Goal: Task Accomplishment & Management: Manage account settings

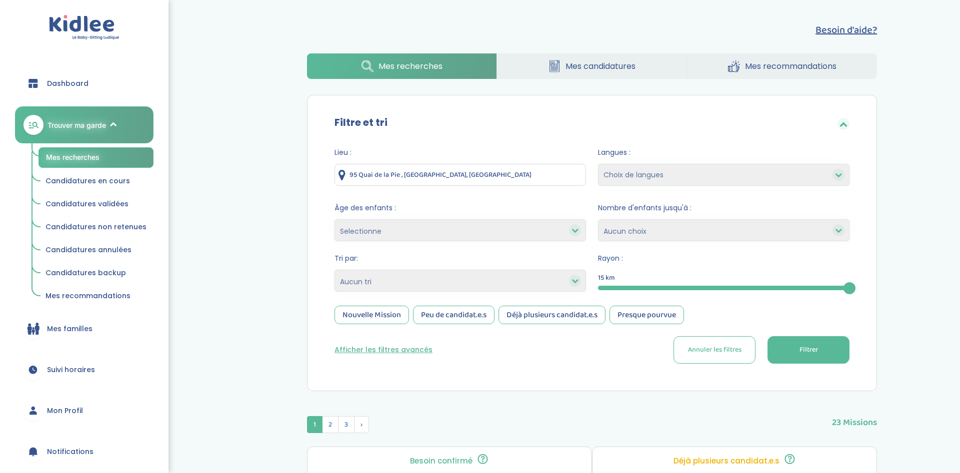
click at [334, 219] on select "Selectionne moins de 3 ans entre 3 et 6 ans plus de 6 ans" at bounding box center [459, 230] width 251 height 22
select select "3-6"
click option "entre 3 et 6 ans" at bounding box center [0, 0] width 0 height 0
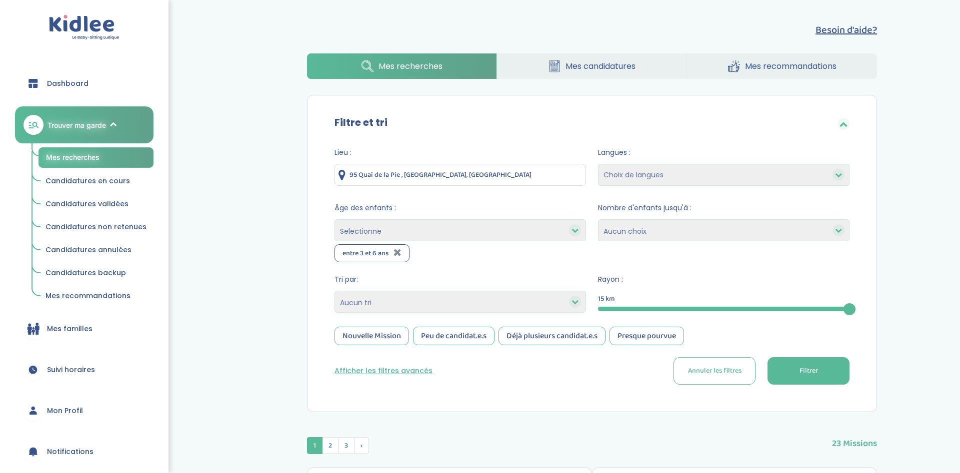
click at [334, 219] on select "Selectionne moins de 3 ans entre 3 et 6 ans plus de 6 ans" at bounding box center [459, 230] width 251 height 22
select select "+6"
click option "plus de 6 ans" at bounding box center [0, 0] width 0 height 0
select select
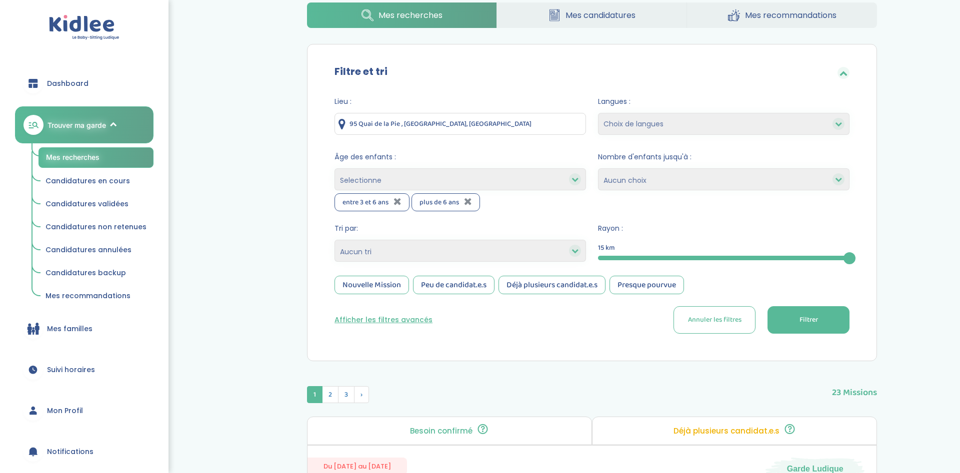
click at [799, 320] on span "Filtrer" at bounding box center [808, 320] width 18 height 10
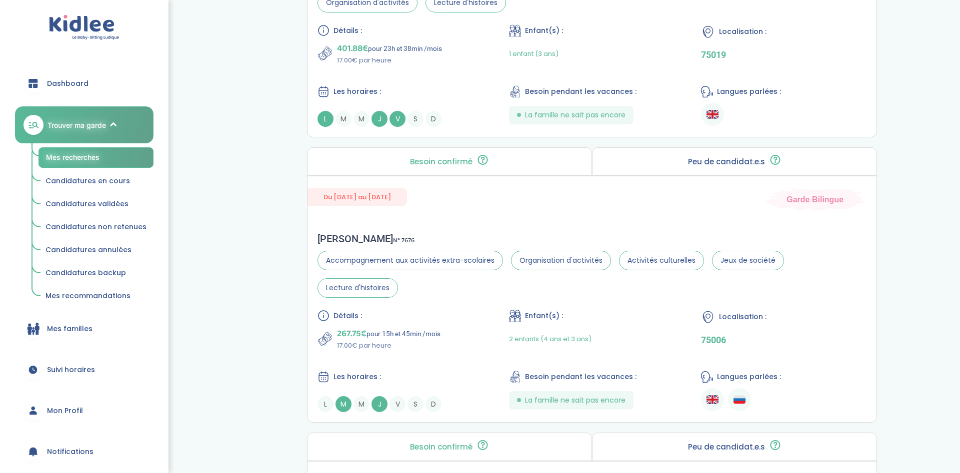
scroll to position [918, 0]
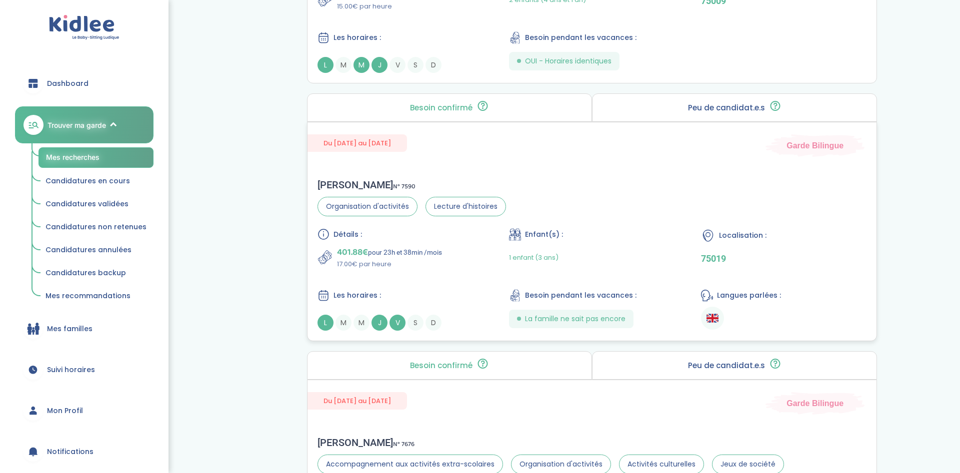
click at [408, 252] on p "401.88€ pour 23h et 38min /mois" at bounding box center [389, 252] width 105 height 14
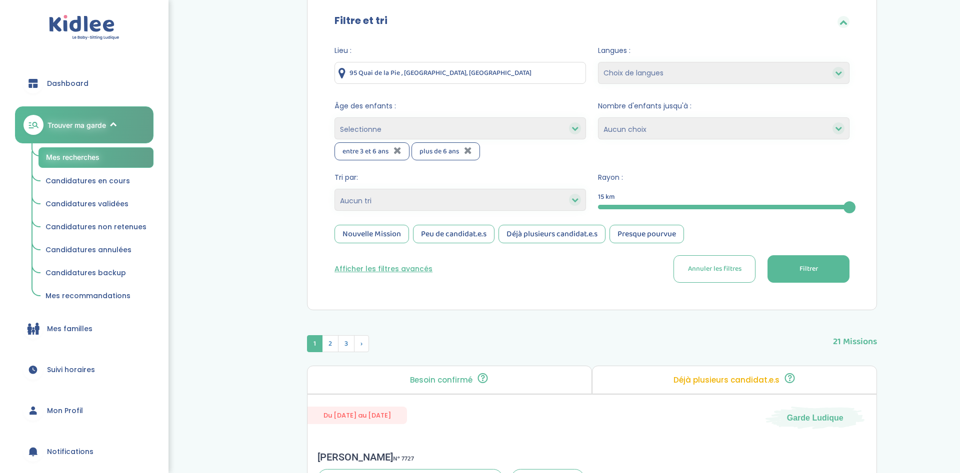
scroll to position [51, 0]
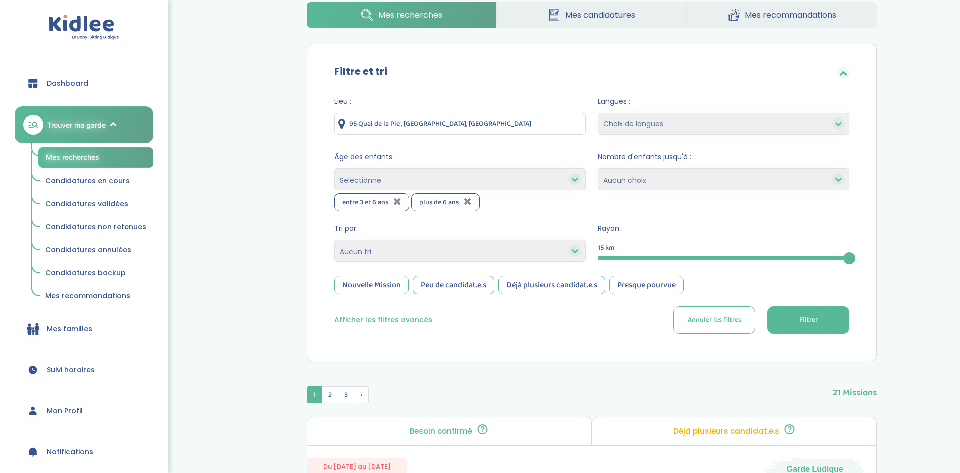
click at [598, 113] on select "Choix de langues Anglais Arabe Espagnol Italien Russe Français Coréen" at bounding box center [723, 124] width 251 height 22
click at [681, 125] on select "Choix de langues Anglais Arabe Espagnol Italien Russe Français Coréen" at bounding box center [723, 124] width 251 height 22
click at [577, 248] on icon at bounding box center [574, 250] width 7 height 7
click at [334, 240] on select "Heures par semaine (croissant) Heures par semaine (décroissant) Date de démarra…" at bounding box center [459, 251] width 251 height 22
click option "Heures par semaine (croissant)" at bounding box center [0, 0] width 0 height 0
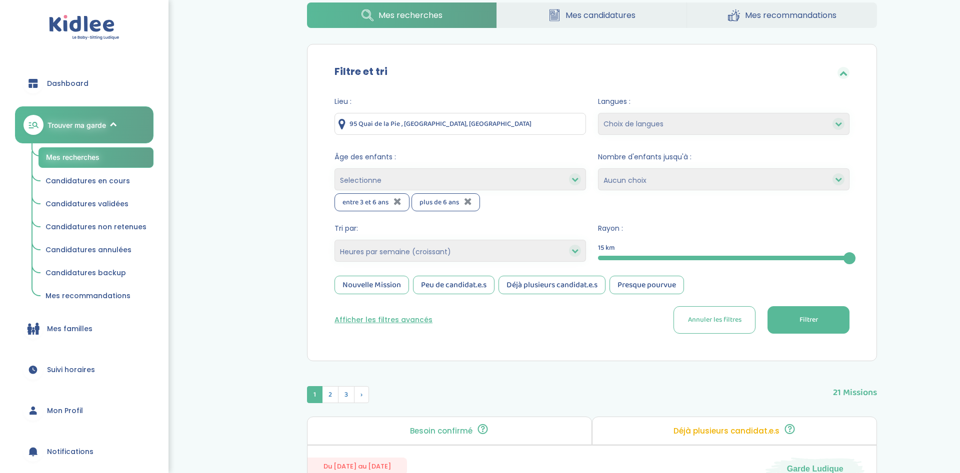
click at [775, 329] on button "Filtrer" at bounding box center [808, 319] width 82 height 27
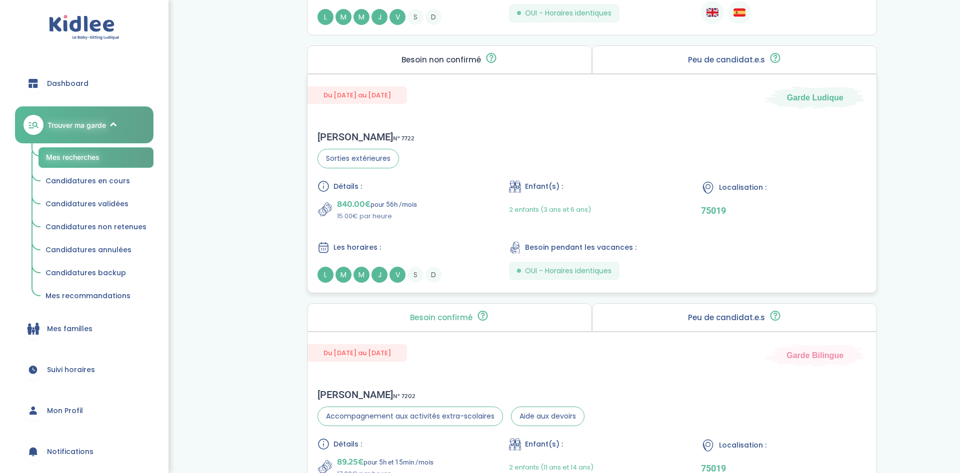
scroll to position [1173, 0]
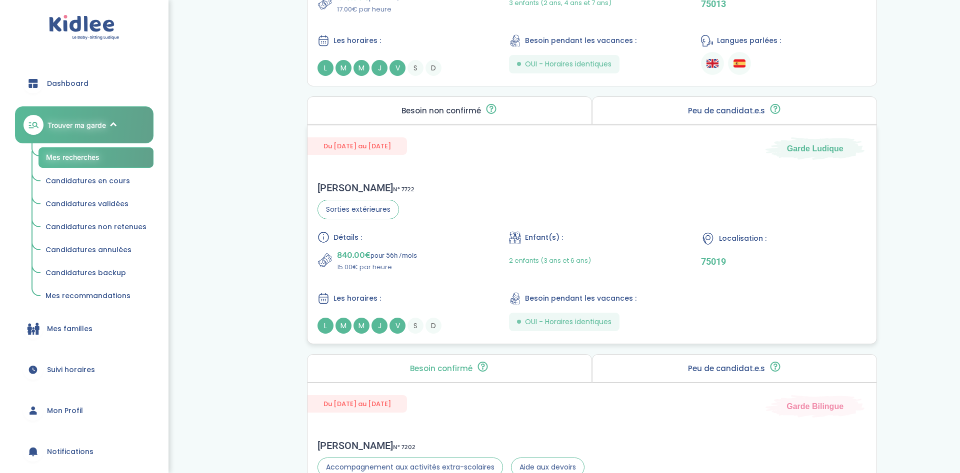
click at [371, 200] on span "Sorties extérieures" at bounding box center [357, 209] width 81 height 19
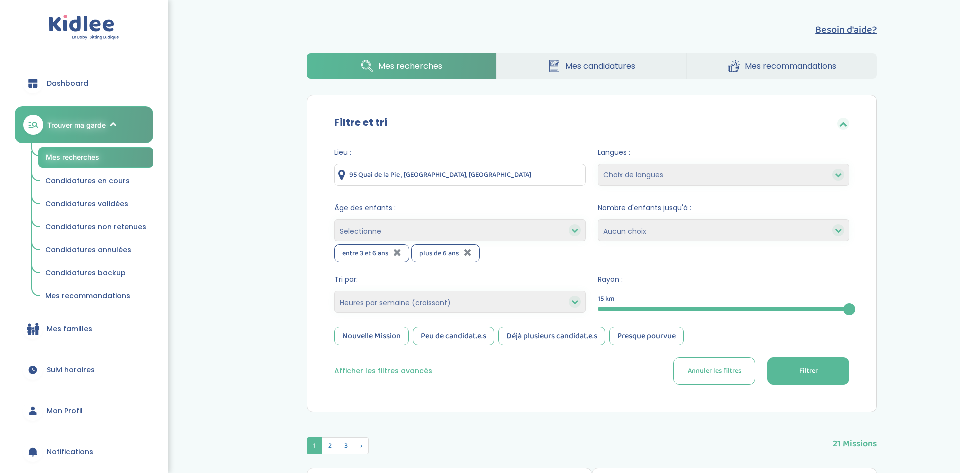
scroll to position [51, 0]
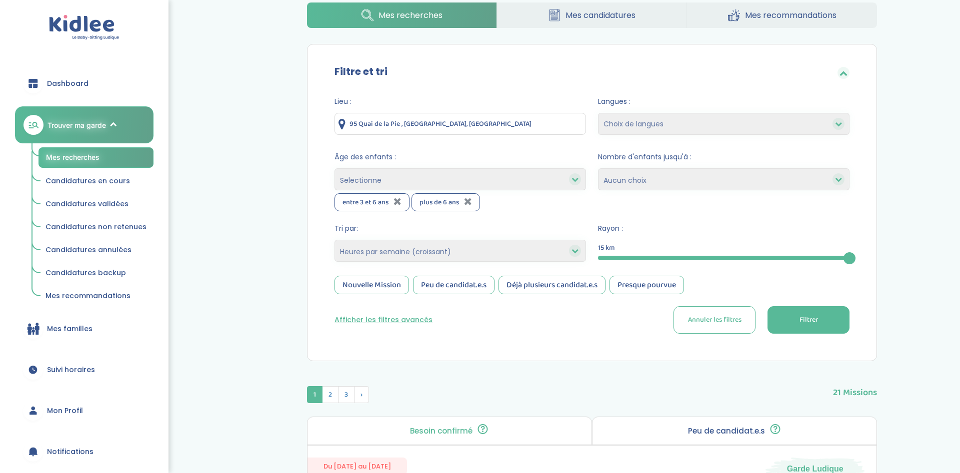
click at [334, 240] on select "Heures par semaine (croissant) Heures par semaine (décroissant) Date de démarra…" at bounding box center [459, 251] width 251 height 22
click option "Heures par semaine (décroissant)" at bounding box center [0, 0] width 0 height 0
click at [799, 322] on span "Filtrer" at bounding box center [808, 320] width 18 height 10
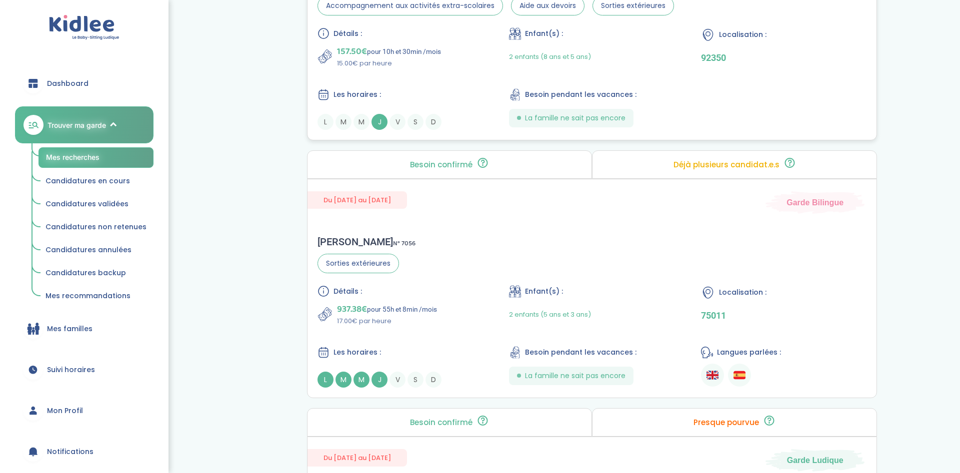
scroll to position [1173, 0]
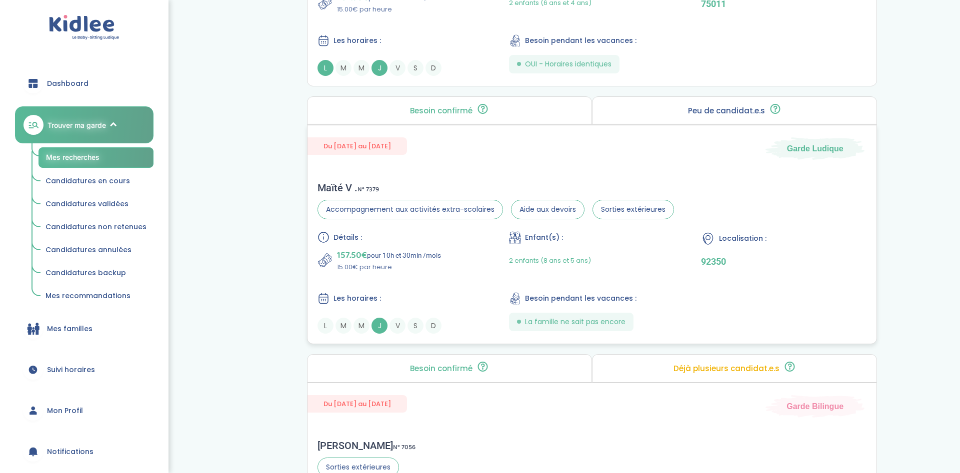
click at [507, 231] on div "Détails : 157.50€ pour 10h et 30min /mois 15.00€ par heure Enfant(s) : 2 enfant…" at bounding box center [591, 282] width 549 height 102
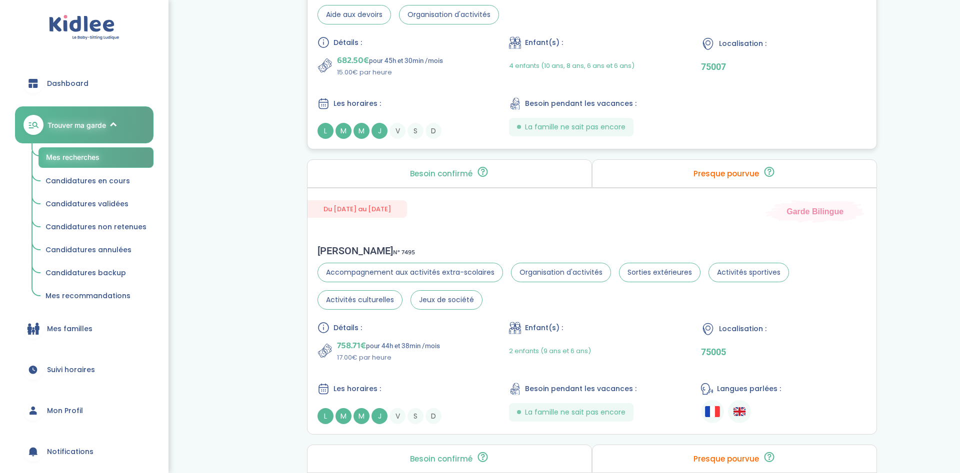
scroll to position [2192, 0]
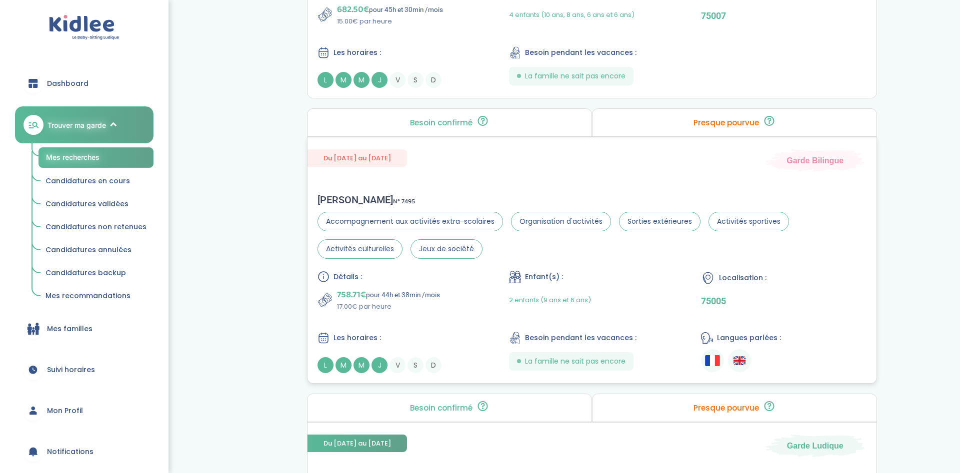
click at [508, 231] on section "Accompagnement aux activités extra-scolaires Organisation d'activités Sorties e…" at bounding box center [591, 235] width 549 height 47
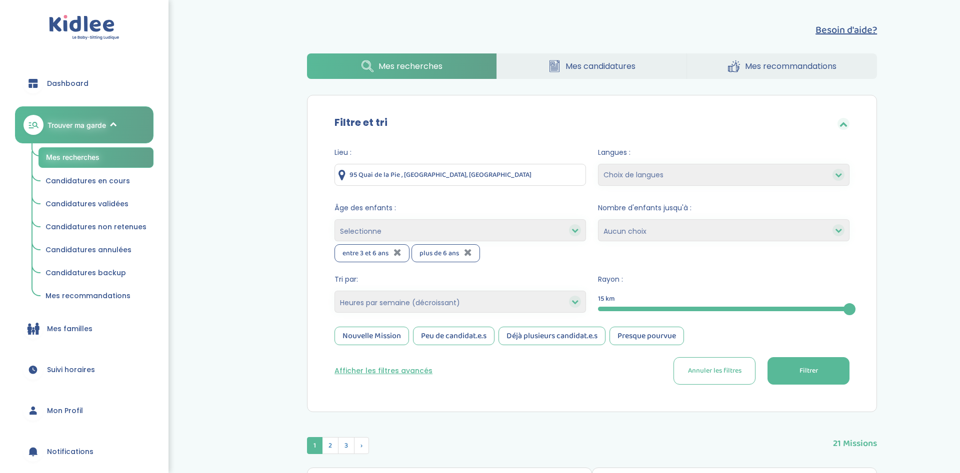
scroll to position [102, 0]
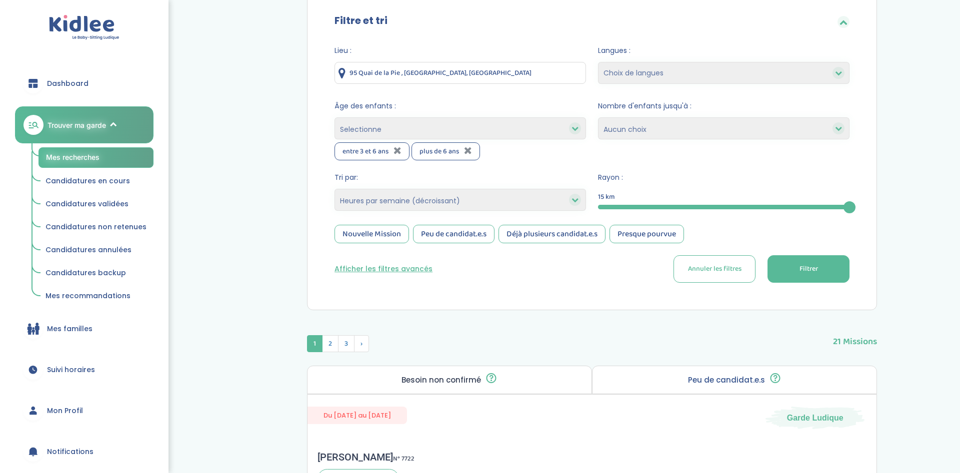
click at [334, 189] on select "Heures par semaine (croissant) Heures par semaine (décroissant) Date de démarra…" at bounding box center [459, 200] width 251 height 22
click option "Date de démarrage - démarrage imminent en premier" at bounding box center [0, 0] width 0 height 0
click at [771, 270] on button "Filtrer" at bounding box center [808, 268] width 82 height 27
click at [334, 189] on select "Heures par semaine (croissant) Heures par semaine (décroissant) Date de démarra…" at bounding box center [459, 200] width 251 height 22
select select "updated_at_desc"
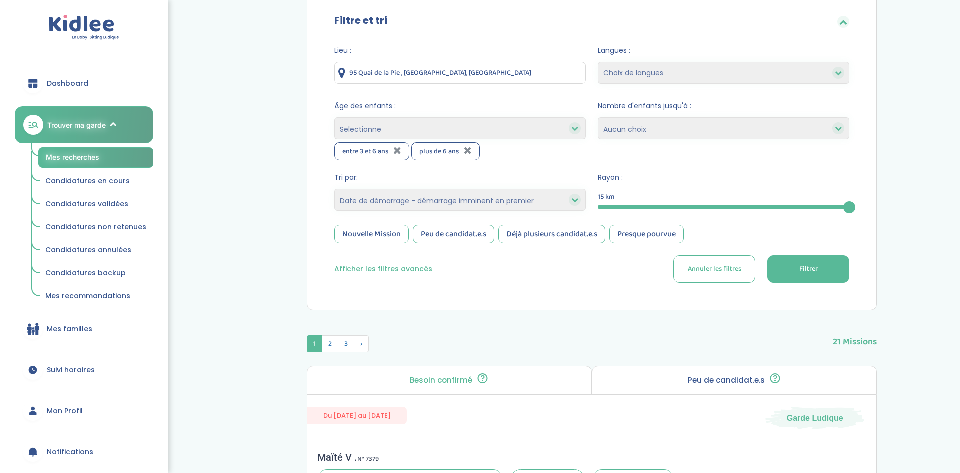
click option "Date de mise à jour - plus récente en premier" at bounding box center [0, 0] width 0 height 0
click at [799, 268] on span "Filtrer" at bounding box center [808, 269] width 18 height 10
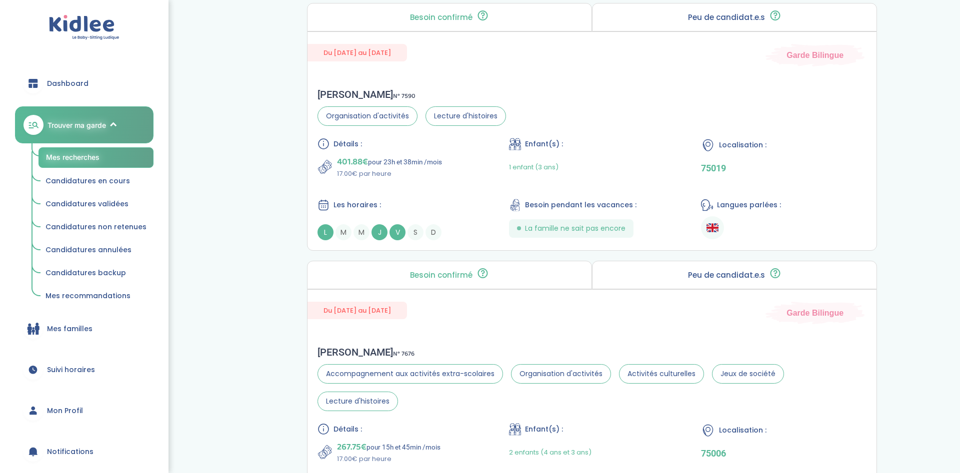
scroll to position [2764, 0]
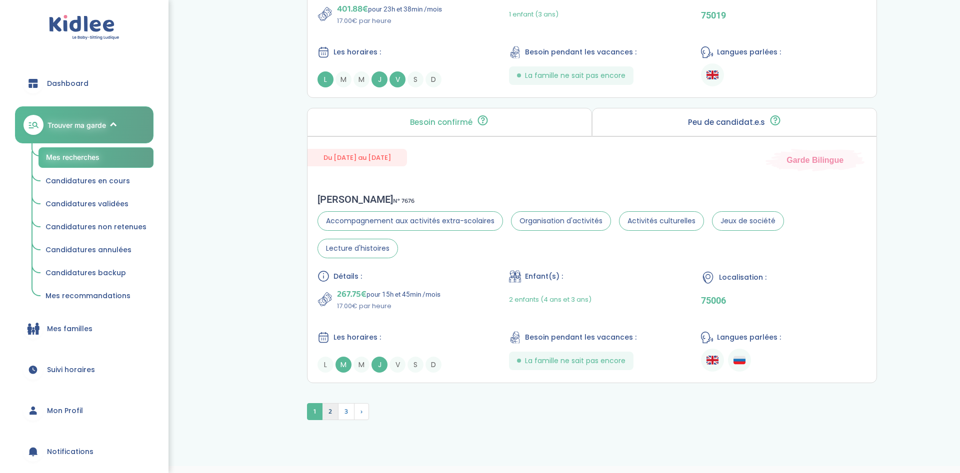
click at [330, 403] on span "2" at bounding box center [330, 411] width 16 height 17
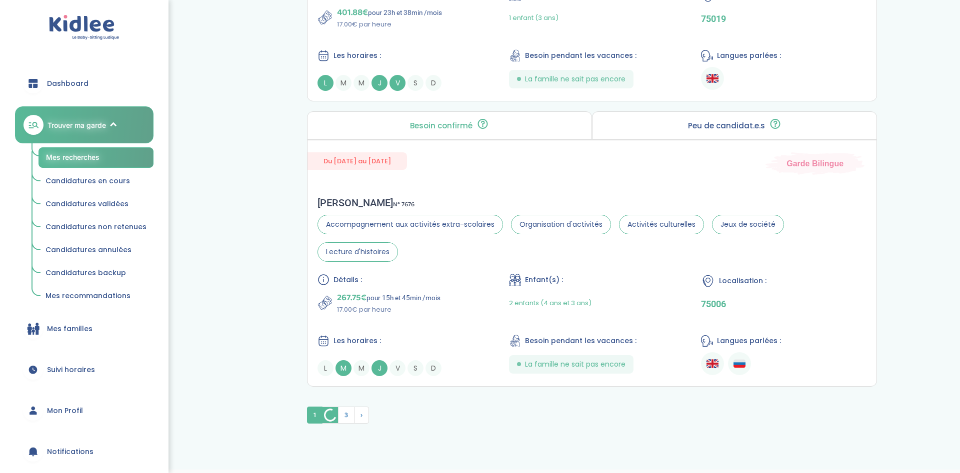
scroll to position [2683, 0]
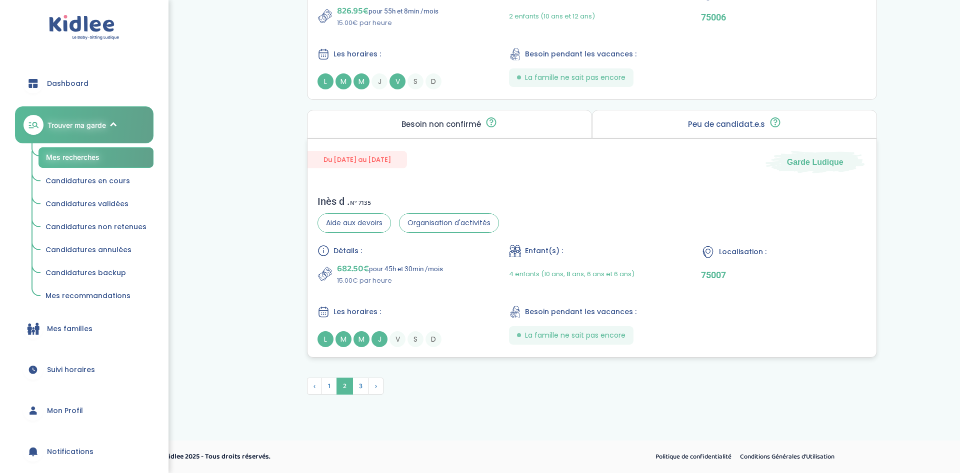
click at [379, 280] on p "15.00€ par heure" at bounding box center [390, 281] width 106 height 10
click at [358, 387] on span "3" at bounding box center [360, 386] width 16 height 17
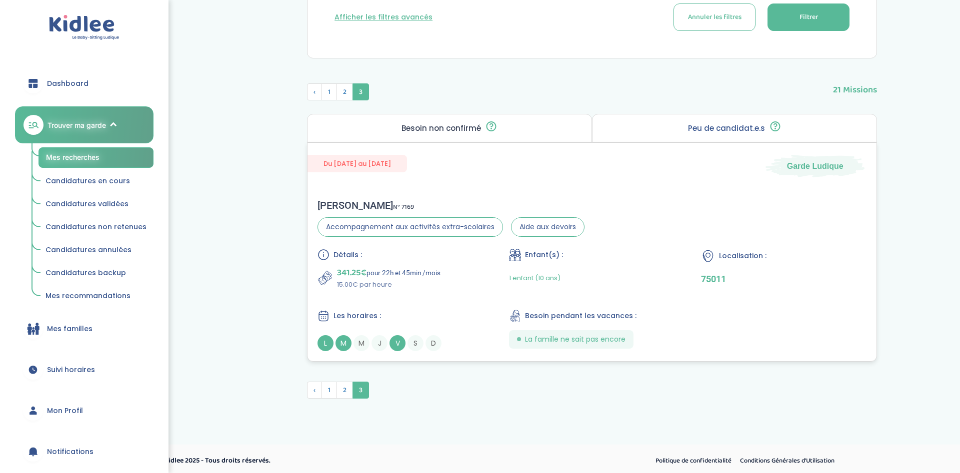
scroll to position [357, 0]
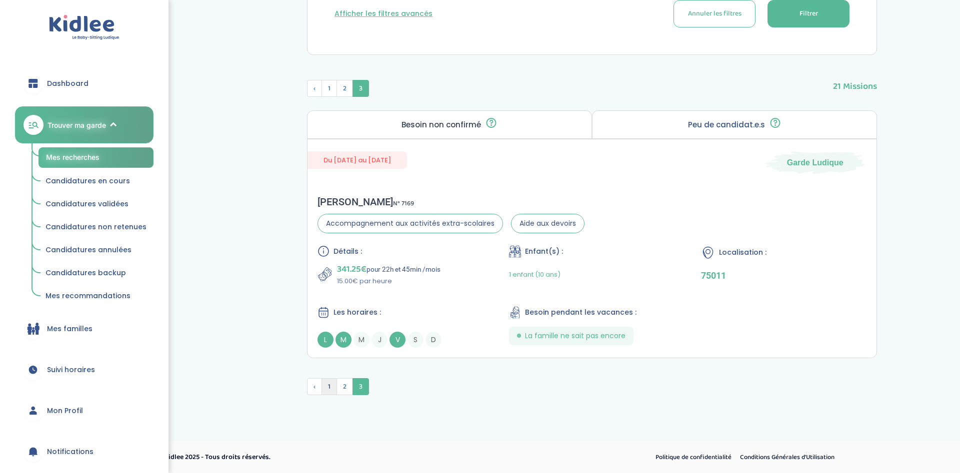
click at [329, 383] on span "1" at bounding box center [328, 386] width 15 height 17
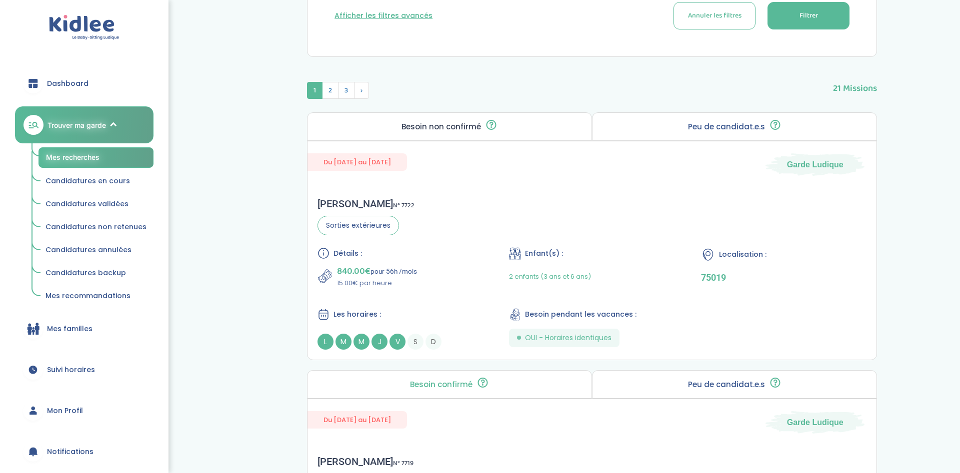
scroll to position [0, 0]
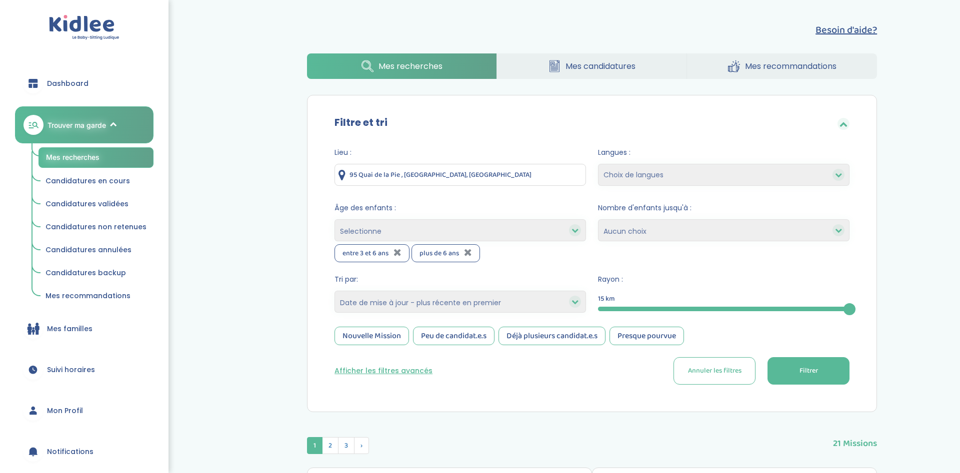
click at [839, 32] on button "Besoin d'aide?" at bounding box center [845, 29] width 61 height 15
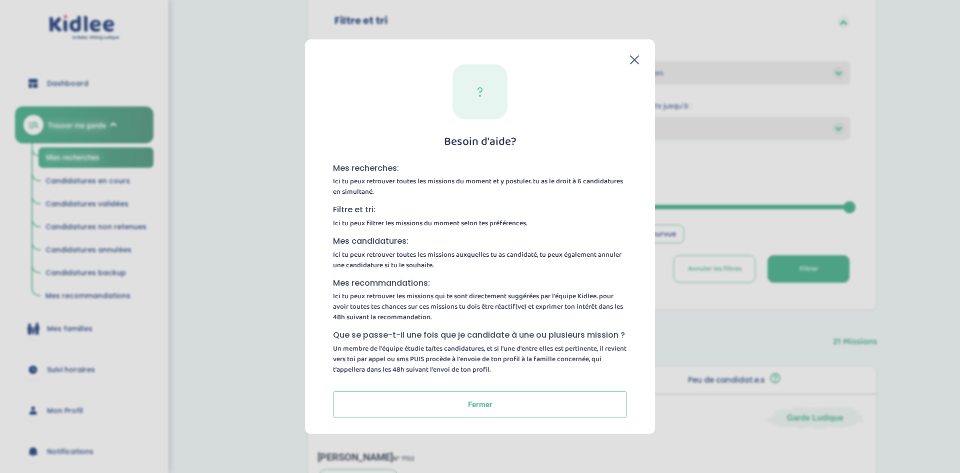
scroll to position [306, 0]
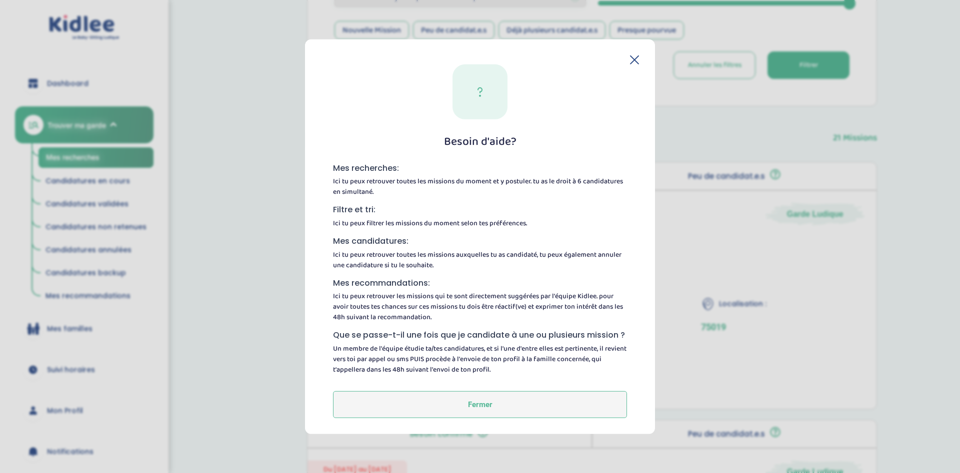
click at [475, 400] on button "Fermer" at bounding box center [480, 404] width 294 height 27
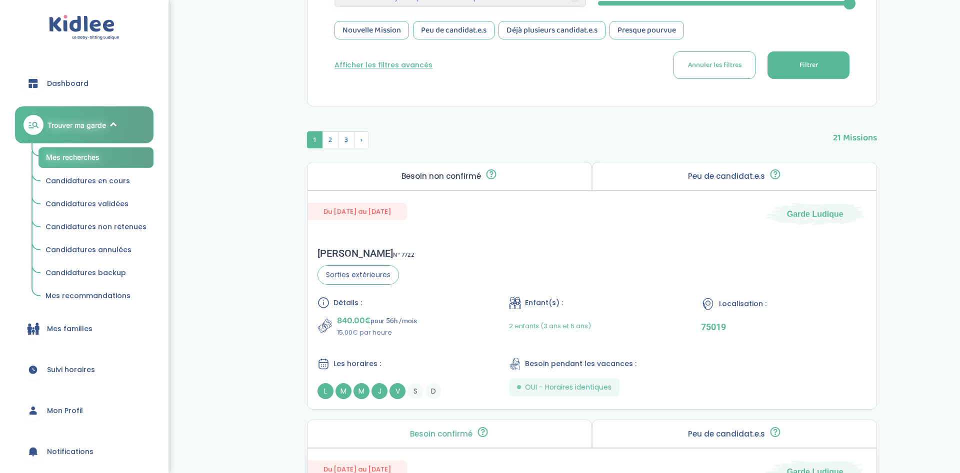
scroll to position [612, 0]
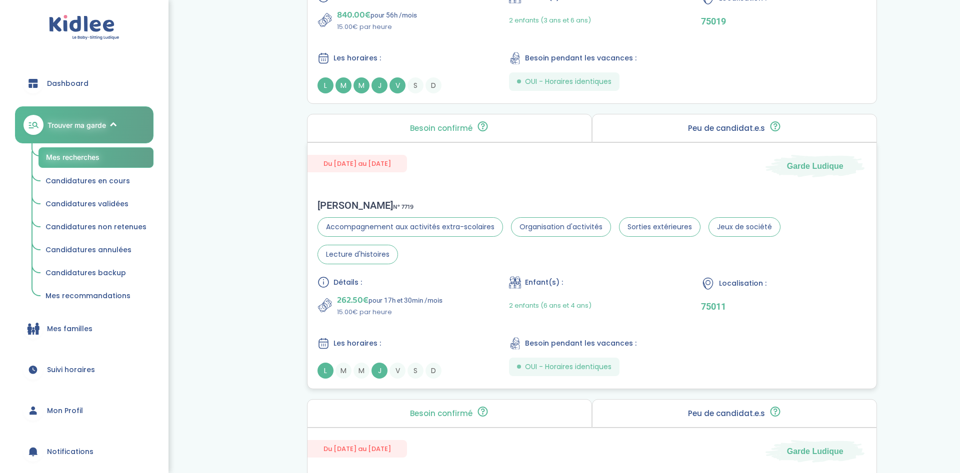
click at [362, 338] on span "Les horaires :" at bounding box center [356, 343] width 47 height 10
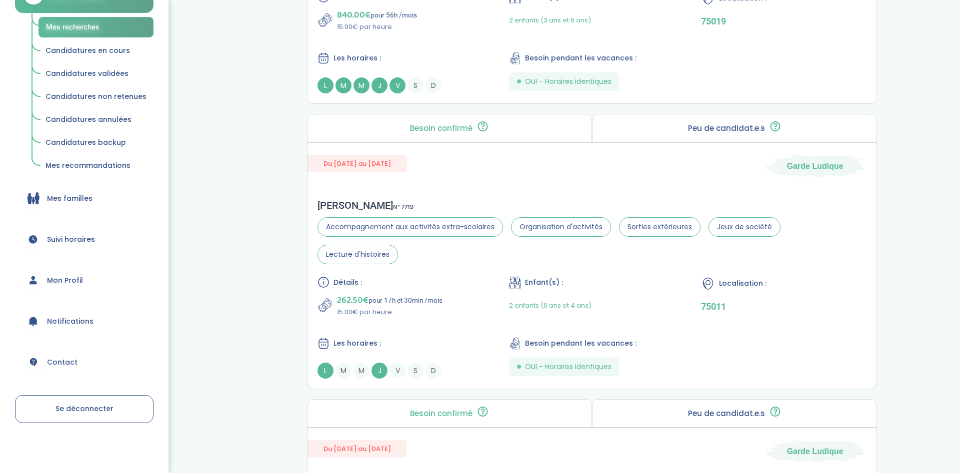
click at [68, 316] on span "Notifications" at bounding box center [70, 321] width 46 height 10
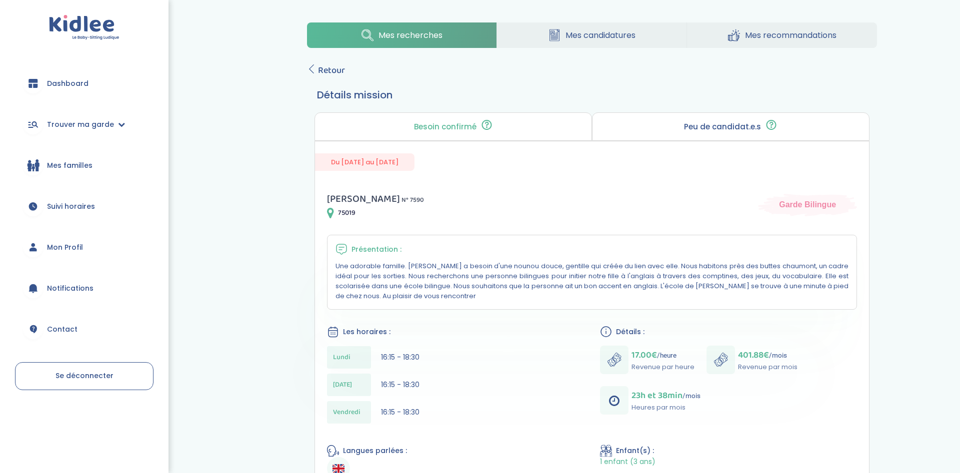
scroll to position [51, 0]
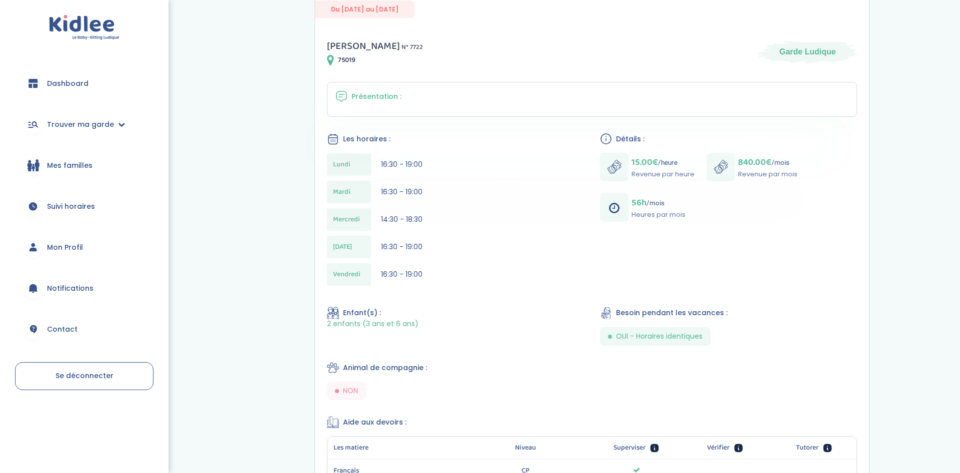
scroll to position [255, 0]
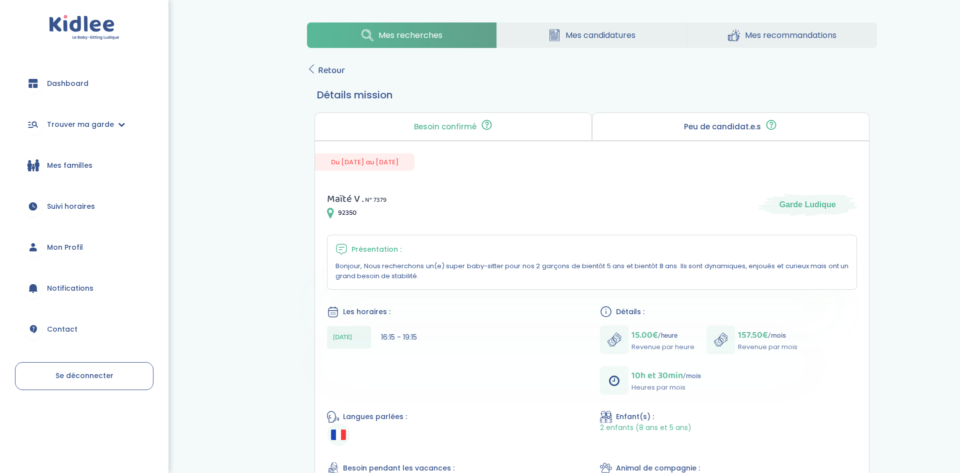
scroll to position [153, 0]
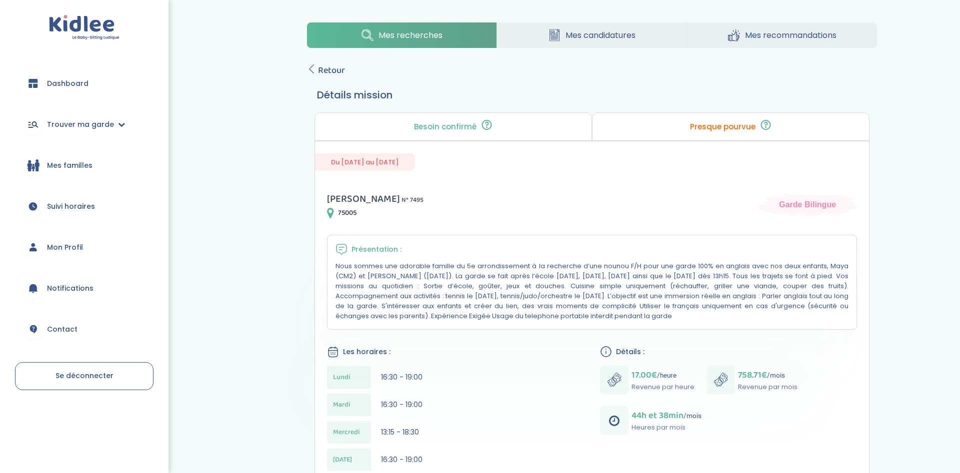
scroll to position [204, 0]
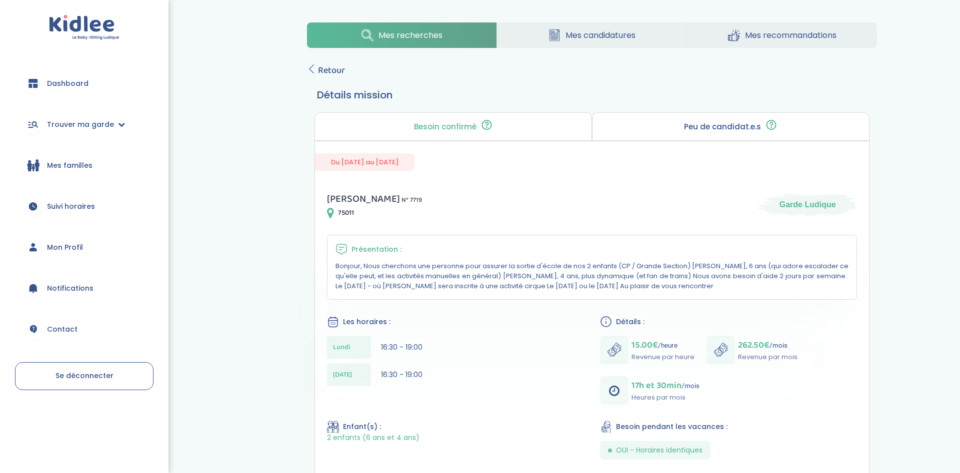
scroll to position [204, 0]
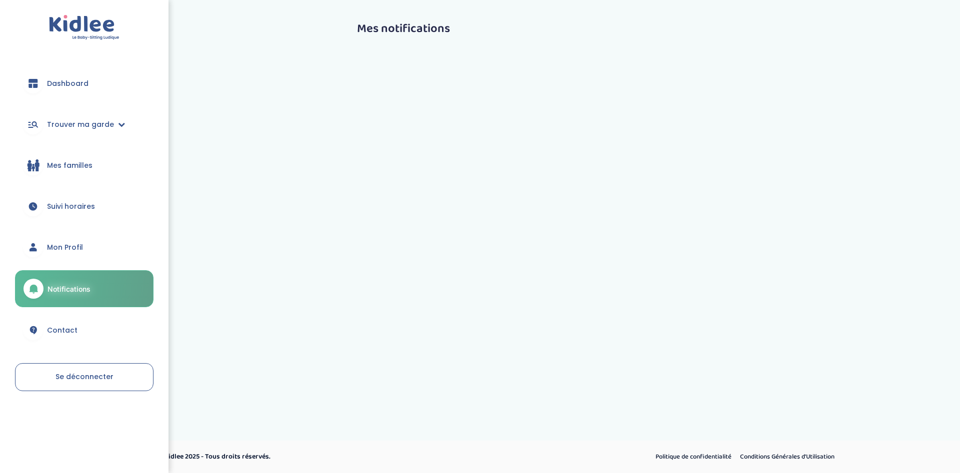
click at [88, 241] on link "Mon Profil" at bounding box center [84, 247] width 138 height 36
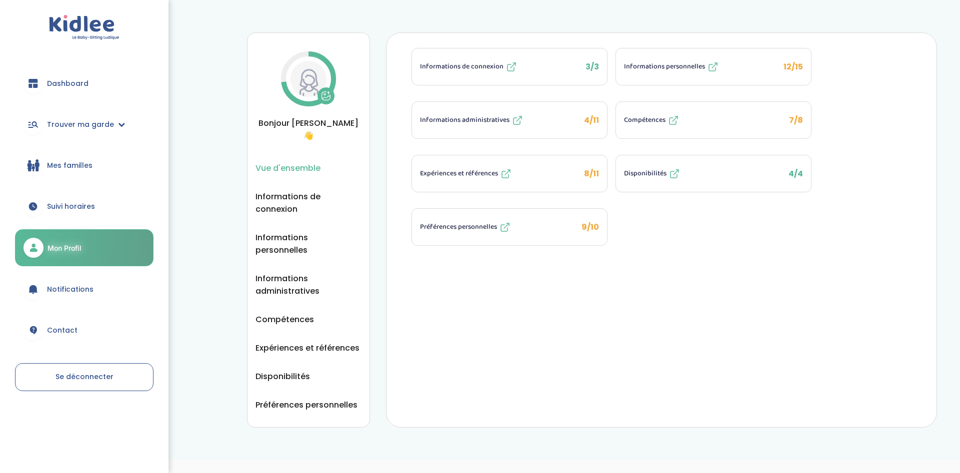
click at [657, 180] on button "Disponibilités 4/4" at bounding box center [713, 173] width 195 height 36
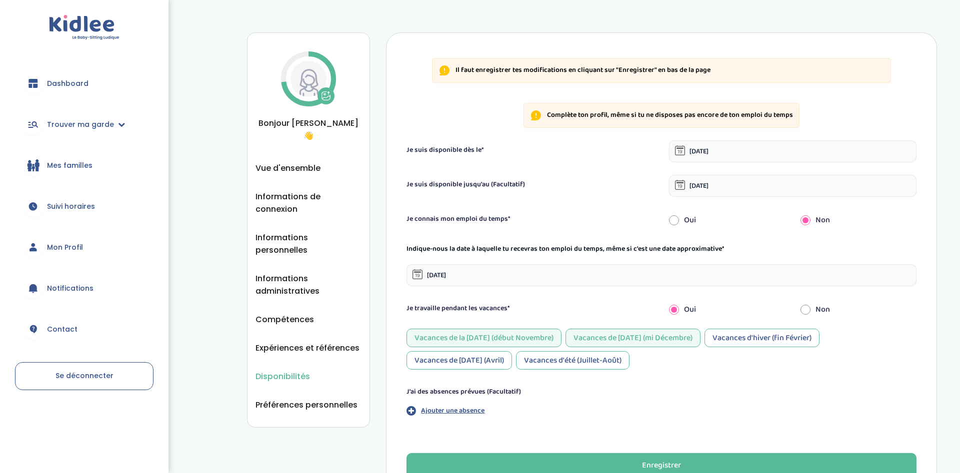
scroll to position [51, 0]
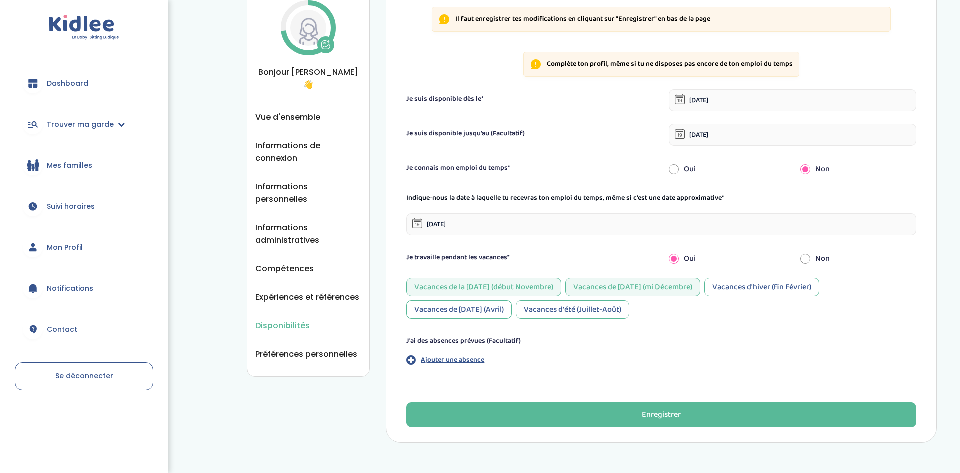
click at [806, 259] on input "radio" at bounding box center [805, 259] width 10 height 22
radio input "true"
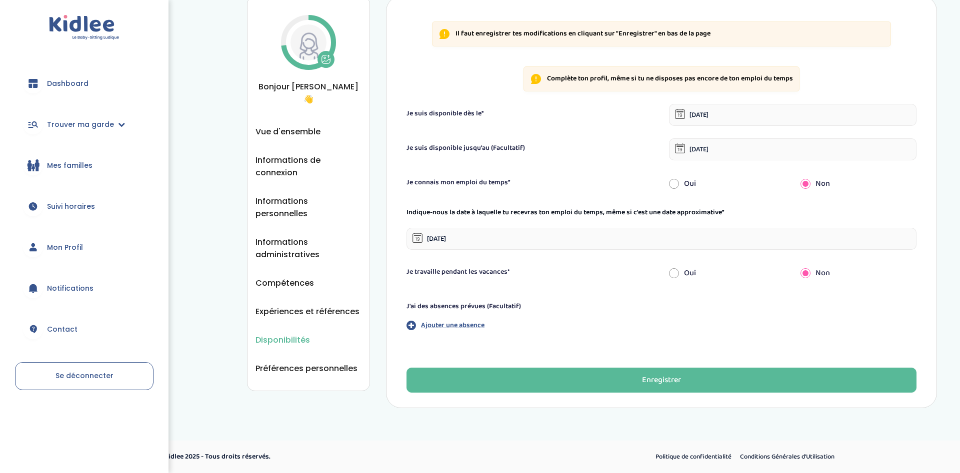
scroll to position [36, 0]
click at [673, 271] on input "radio" at bounding box center [674, 273] width 10 height 22
radio input "true"
radio input "false"
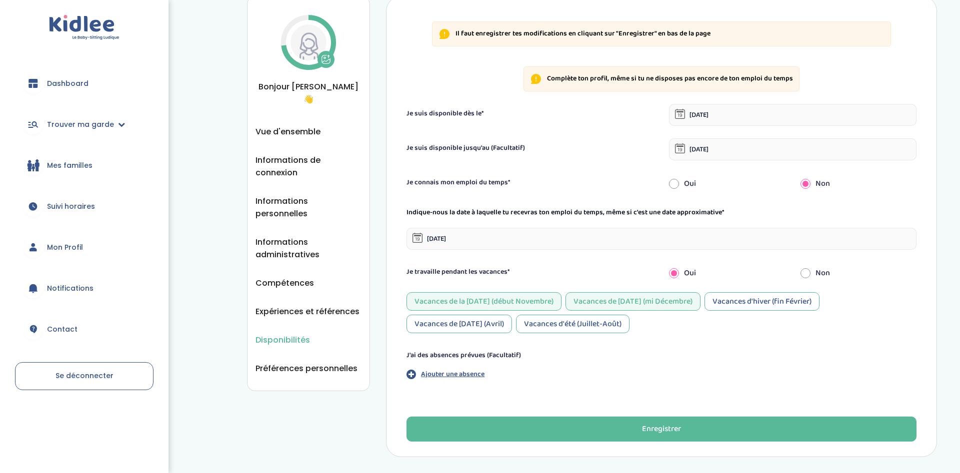
click at [527, 299] on div "Vacances de la Toussaint (début Novembre)" at bounding box center [483, 301] width 155 height 18
click at [613, 304] on div "Vacances de Noël (mi Décembre)" at bounding box center [632, 301] width 135 height 18
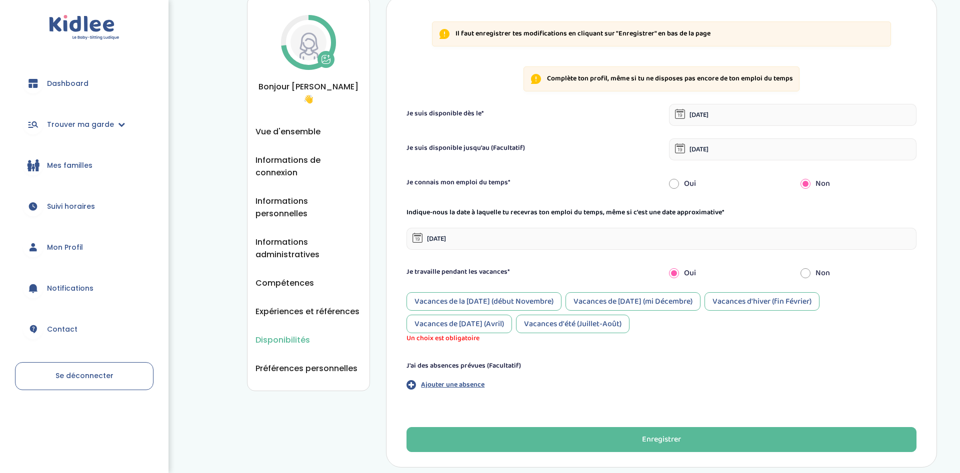
click at [514, 305] on div "Vacances de la Toussaint (début Novembre)" at bounding box center [483, 301] width 155 height 18
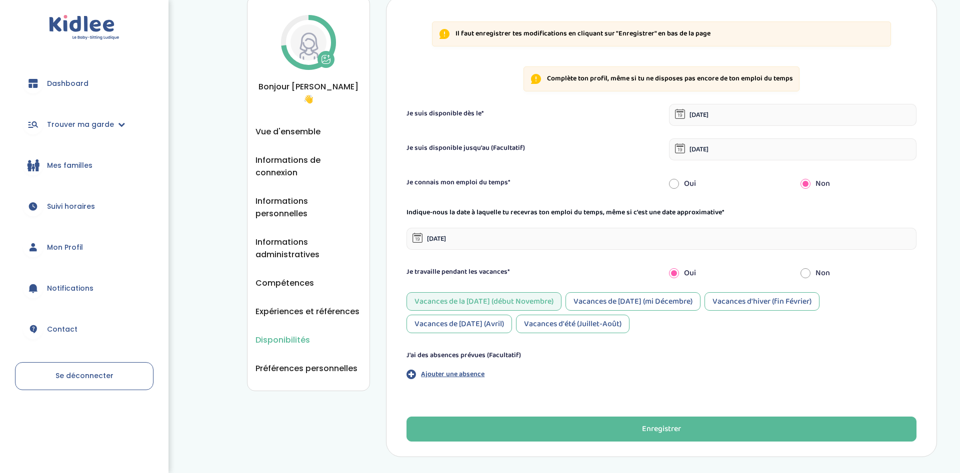
click at [672, 276] on input "radio" at bounding box center [674, 273] width 10 height 22
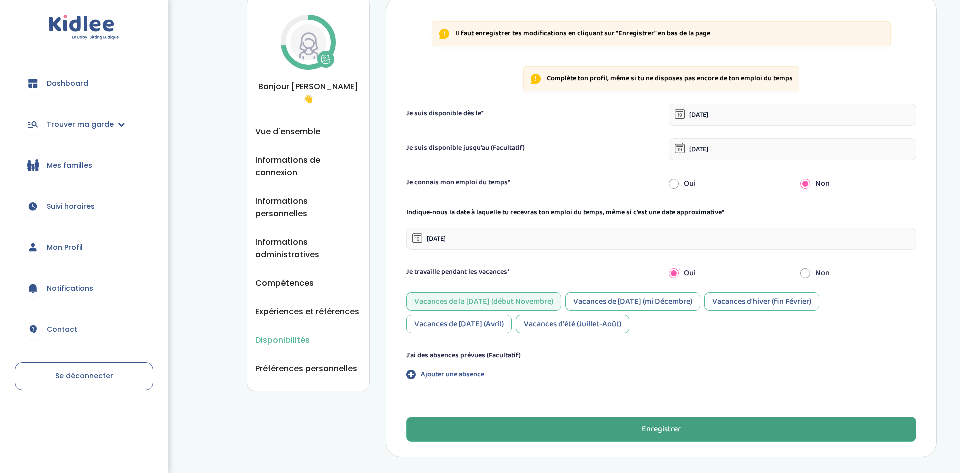
click at [668, 429] on div "Enregistrer" at bounding box center [661, 429] width 39 height 11
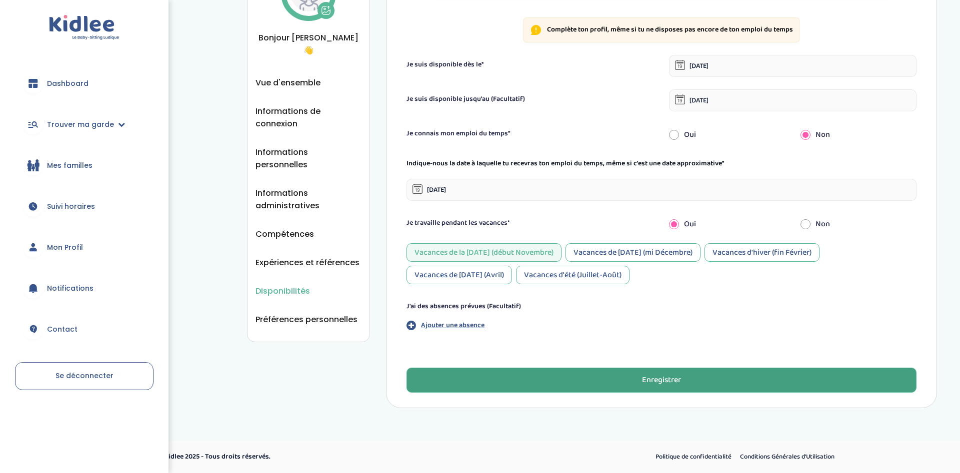
scroll to position [0, 0]
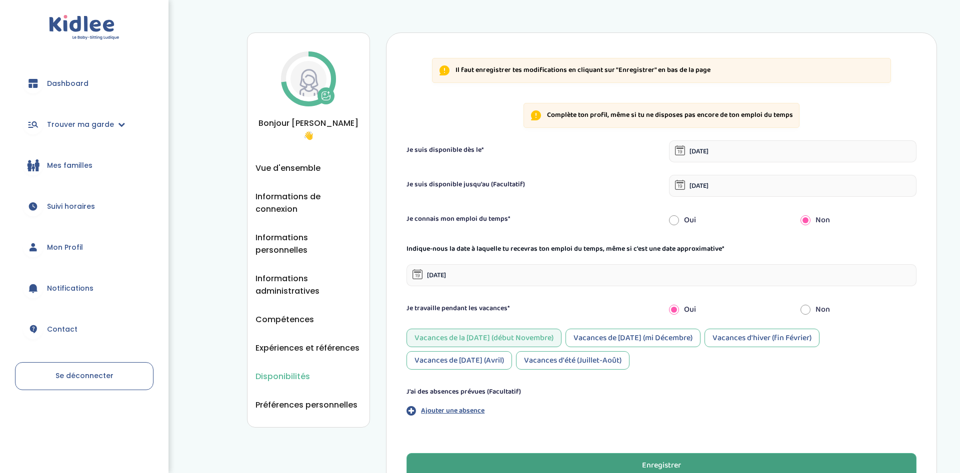
click at [105, 373] on span "Se déconnecter" at bounding box center [84, 376] width 58 height 10
